Goal: Task Accomplishment & Management: Manage account settings

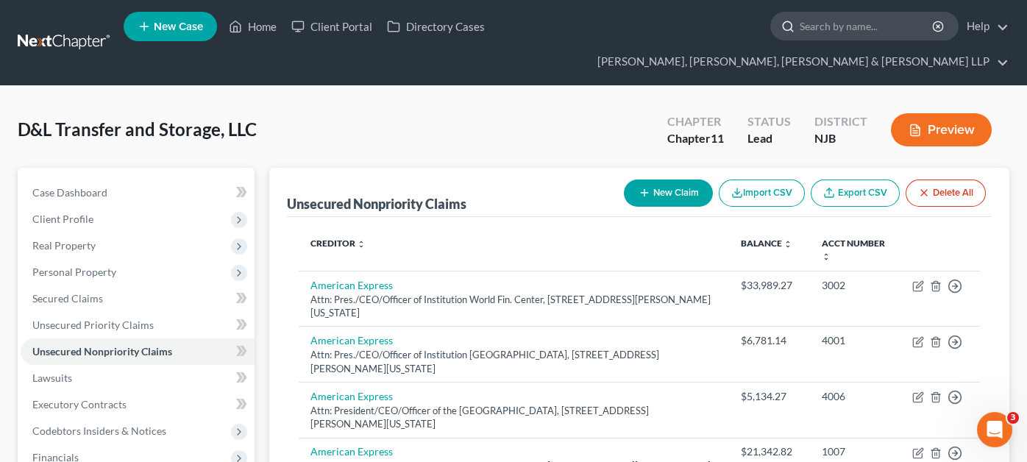
click at [800, 22] on input "search" at bounding box center [867, 26] width 135 height 27
type input "[PERSON_NAME]"
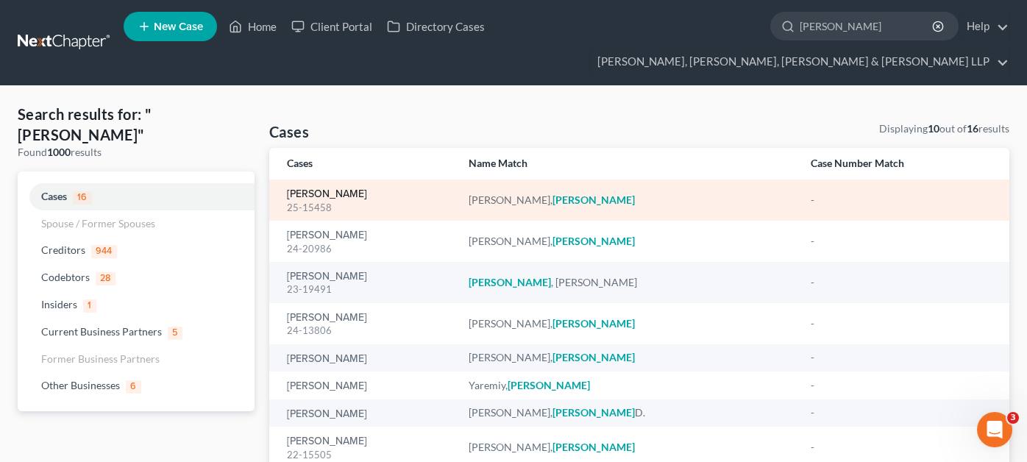
click at [333, 189] on link "[PERSON_NAME]" at bounding box center [327, 194] width 80 height 10
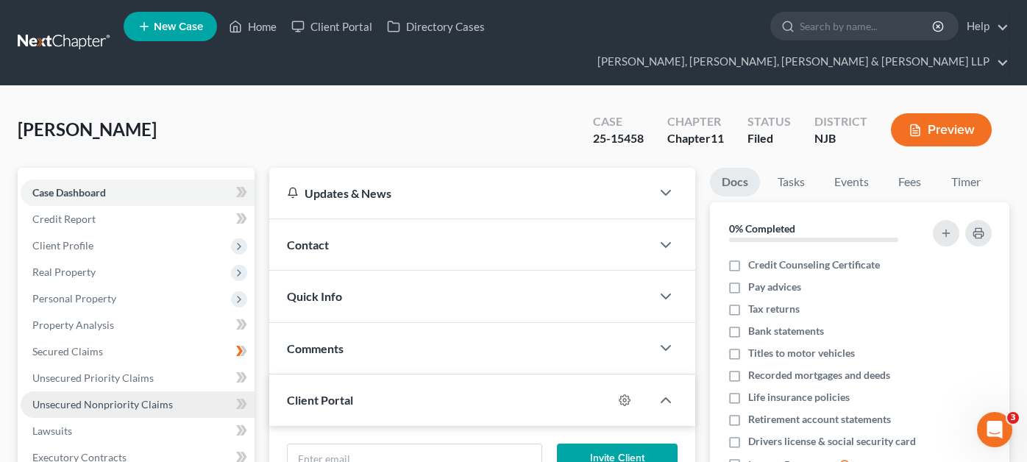
click at [82, 398] on span "Unsecured Nonpriority Claims" at bounding box center [102, 404] width 141 height 13
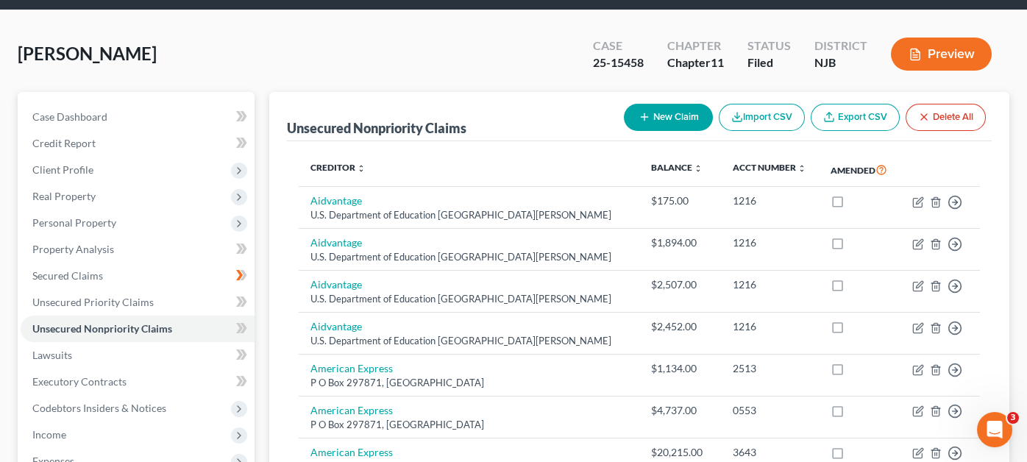
scroll to position [73, 0]
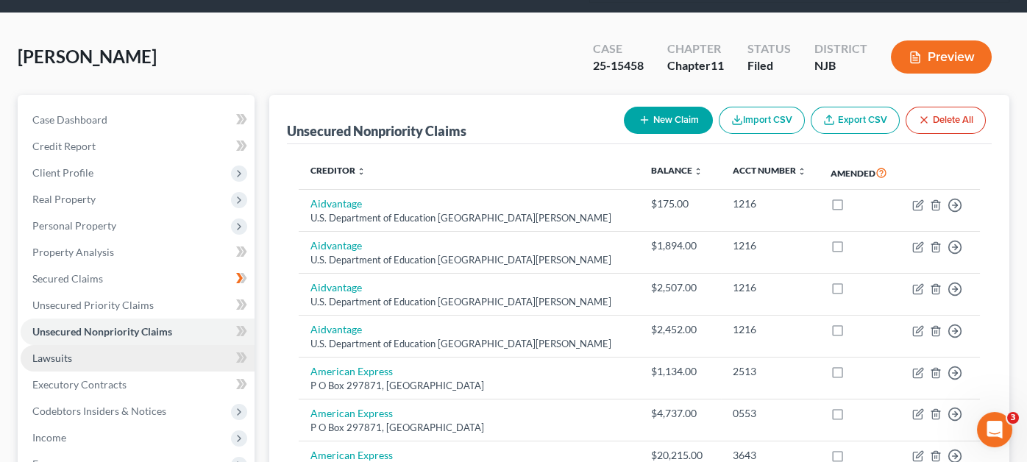
click at [122, 345] on link "Lawsuits" at bounding box center [138, 358] width 234 height 26
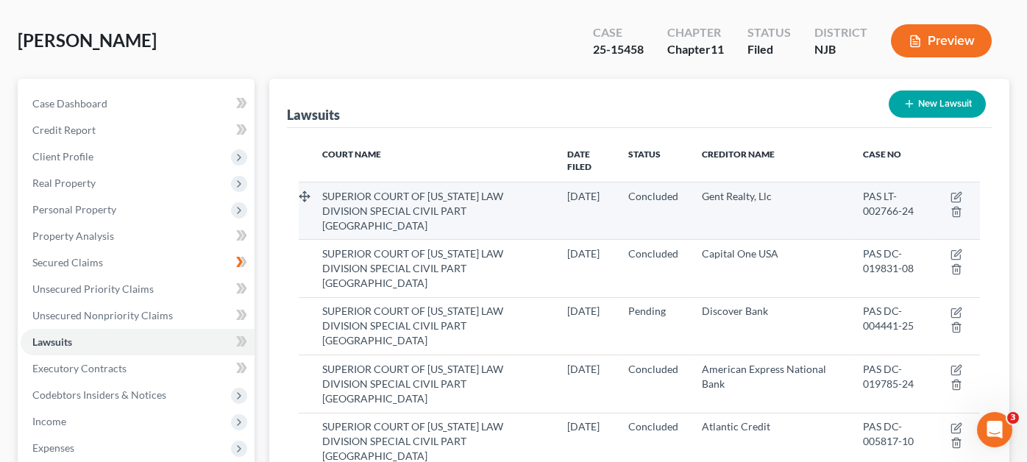
scroll to position [147, 0]
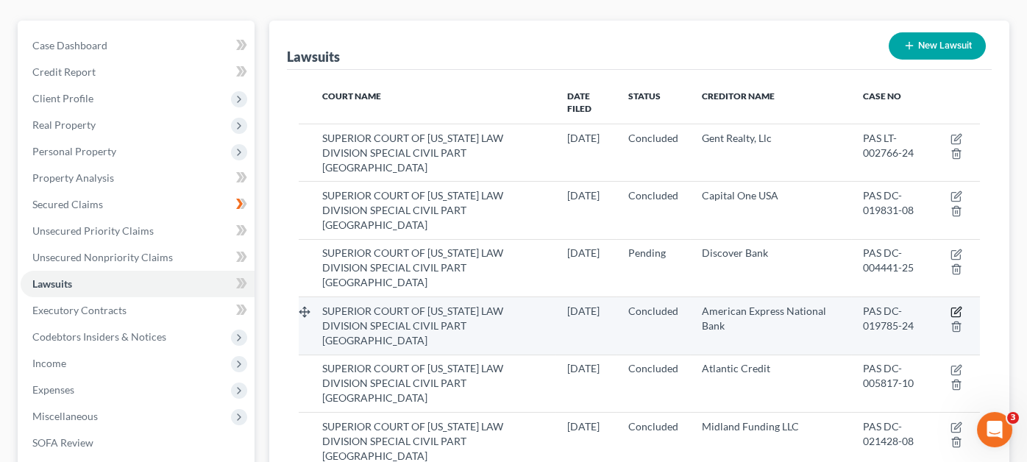
click at [953, 306] on icon "button" at bounding box center [956, 312] width 12 height 12
select select "33"
select select "2"
select select "4"
select select "45"
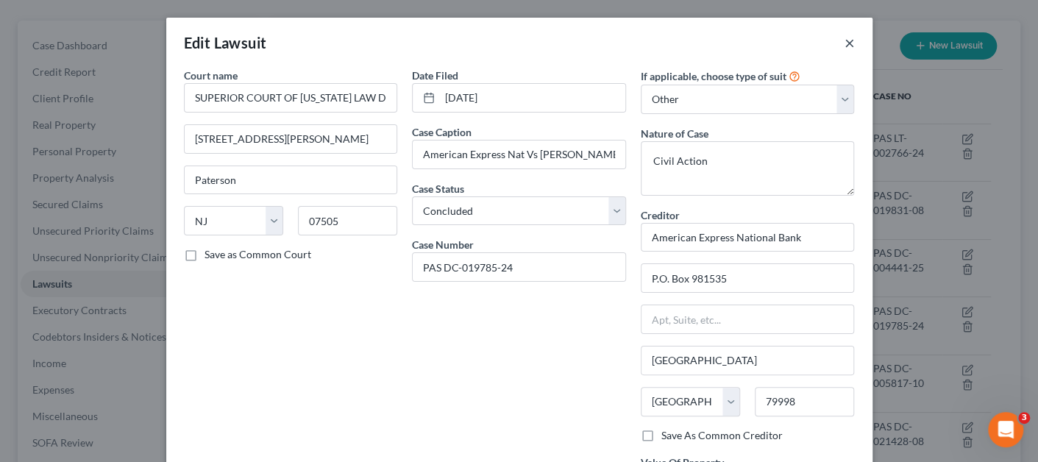
click at [844, 46] on button "×" at bounding box center [849, 43] width 10 height 18
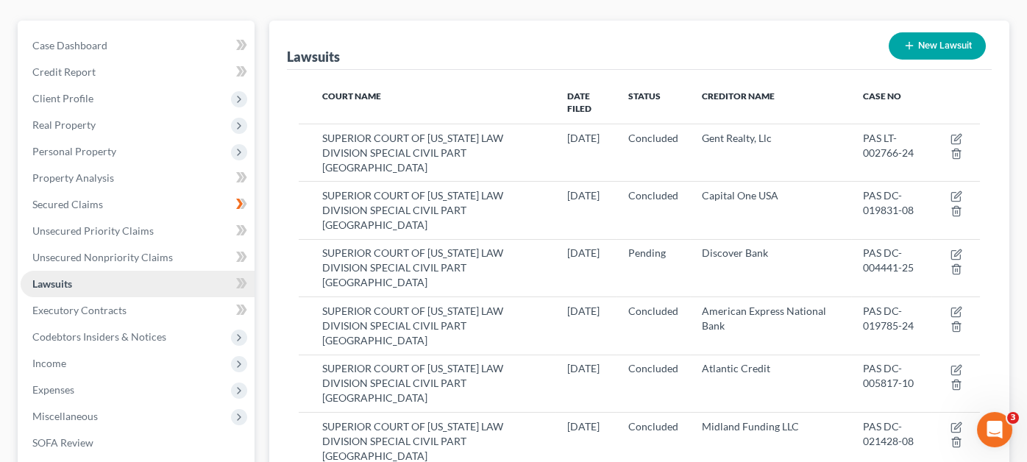
scroll to position [0, 0]
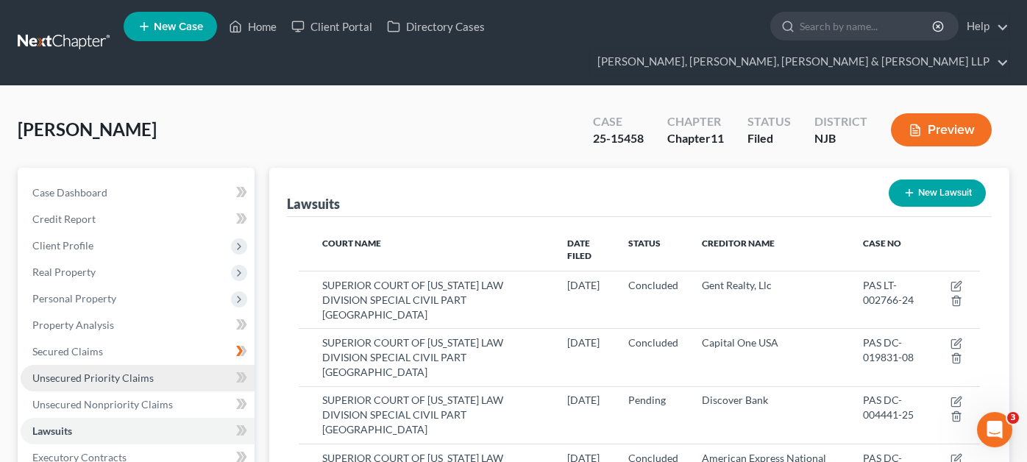
click at [167, 365] on link "Unsecured Priority Claims" at bounding box center [138, 378] width 234 height 26
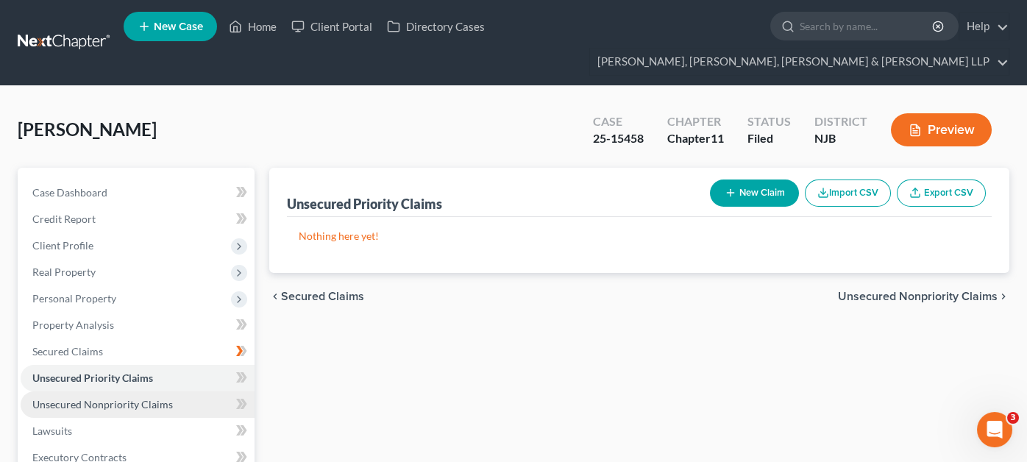
click at [168, 391] on link "Unsecured Nonpriority Claims" at bounding box center [138, 404] width 234 height 26
